Goal: Navigation & Orientation: Find specific page/section

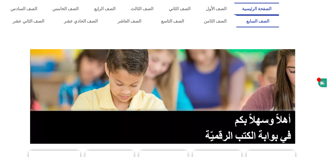
click at [237, 15] on link "الصف السابع" at bounding box center [258, 21] width 43 height 12
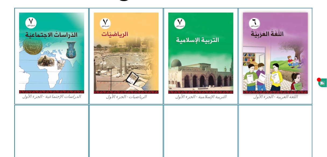
scroll to position [158, 0]
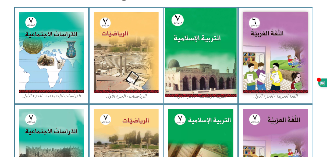
click at [195, 55] on img at bounding box center [201, 52] width 72 height 89
